Goal: Task Accomplishment & Management: Complete application form

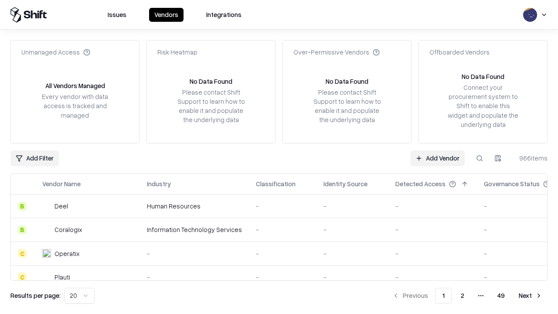
click at [437, 158] on link "Add Vendor" at bounding box center [437, 158] width 54 height 16
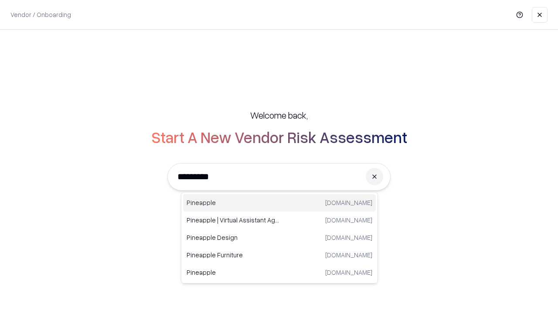
click at [279, 203] on div "Pineapple [DOMAIN_NAME]" at bounding box center [279, 202] width 193 height 17
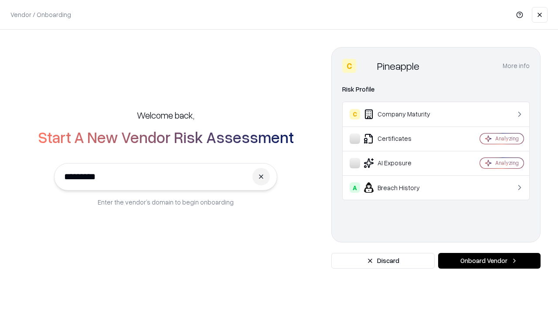
type input "*********"
click at [489, 261] on button "Onboard Vendor" at bounding box center [489, 261] width 102 height 16
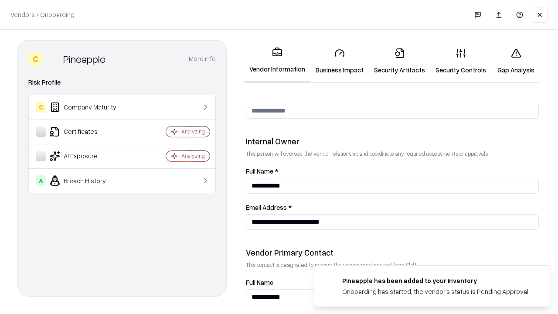
scroll to position [451, 0]
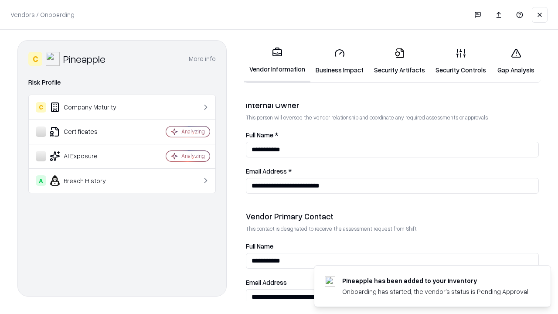
click at [339, 61] on link "Business Impact" at bounding box center [339, 61] width 58 height 41
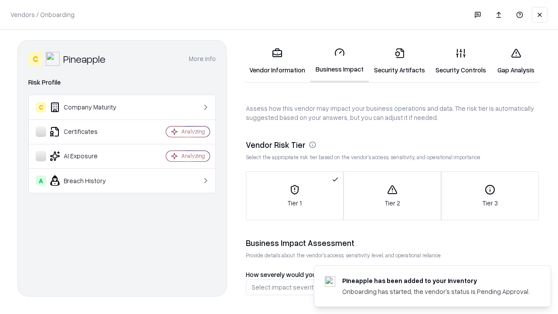
click at [515, 61] on link "Gap Analysis" at bounding box center [515, 61] width 49 height 41
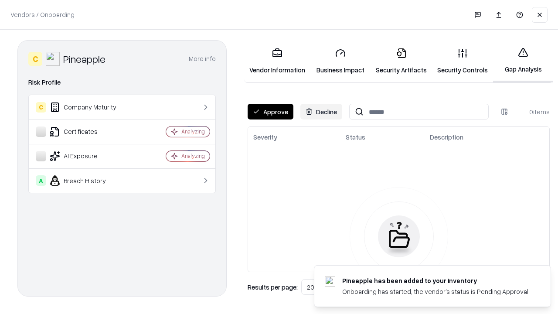
click at [270, 112] on button "Approve" at bounding box center [270, 112] width 46 height 16
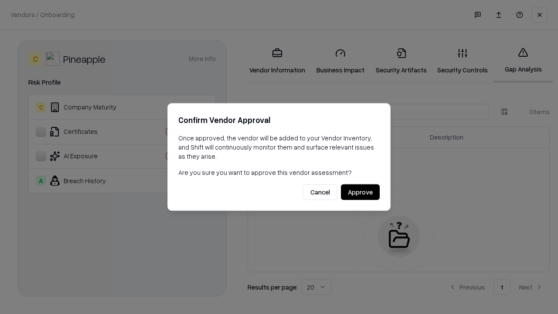
click at [360, 192] on button "Approve" at bounding box center [360, 192] width 39 height 16
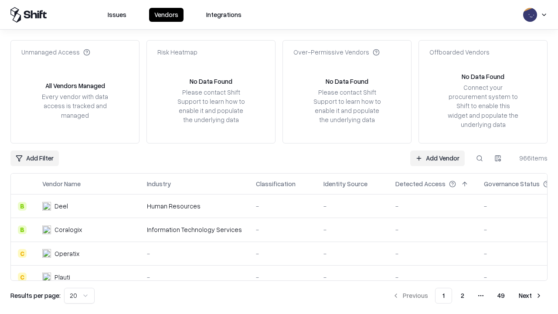
type input "*********"
click at [437, 158] on link "Add Vendor" at bounding box center [437, 158] width 54 height 16
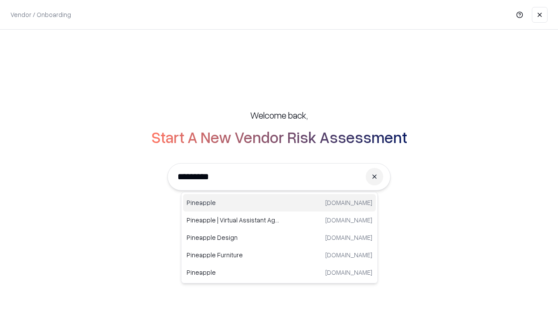
click at [279, 203] on div "Pineapple [DOMAIN_NAME]" at bounding box center [279, 202] width 193 height 17
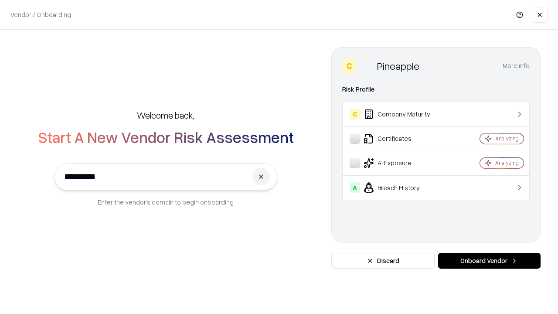
type input "*********"
click at [489, 261] on button "Onboard Vendor" at bounding box center [489, 261] width 102 height 16
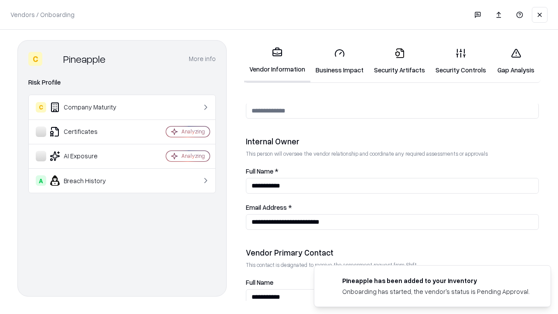
scroll to position [451, 0]
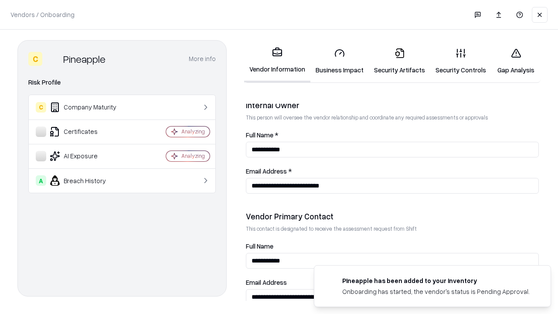
click at [515, 61] on link "Gap Analysis" at bounding box center [515, 61] width 49 height 41
